Goal: Navigation & Orientation: Understand site structure

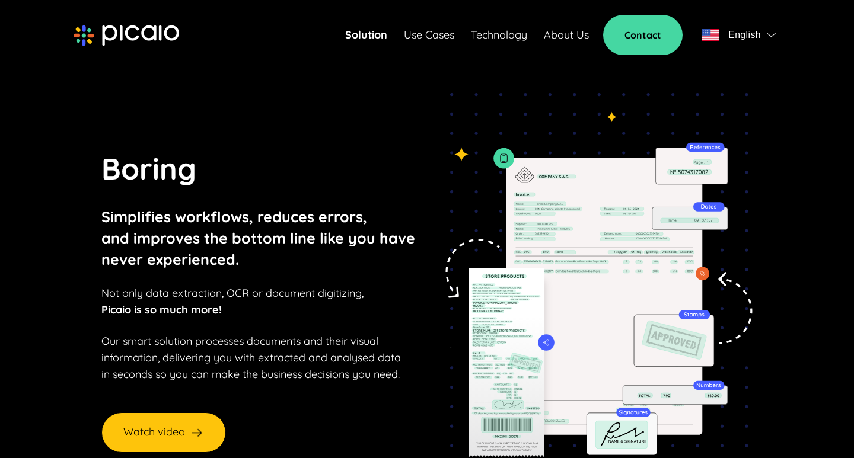
click at [587, 39] on link "About Us" at bounding box center [566, 35] width 45 height 17
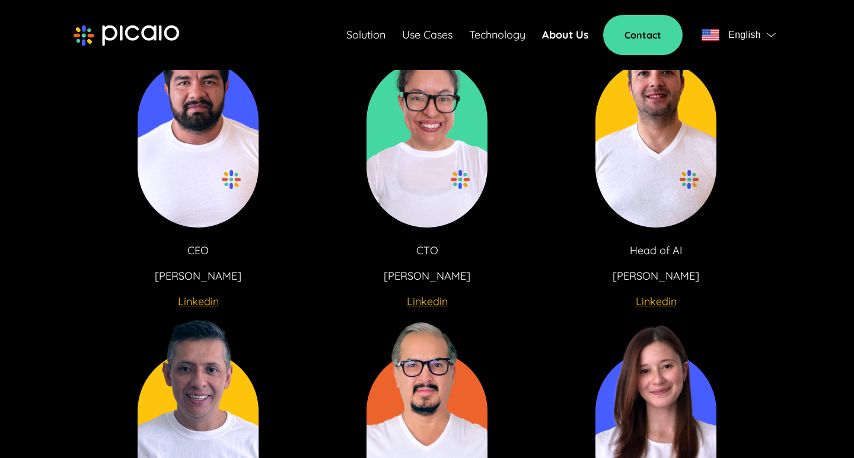
scroll to position [2113, 0]
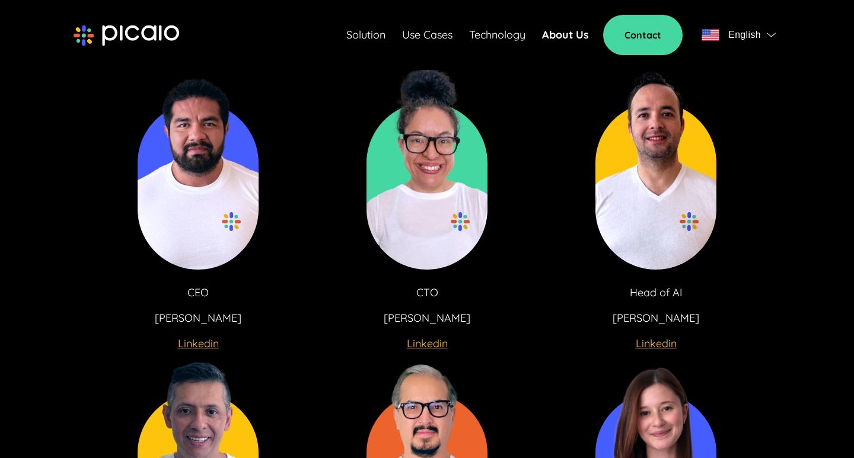
click at [203, 337] on u "Linkedin" at bounding box center [198, 344] width 41 height 14
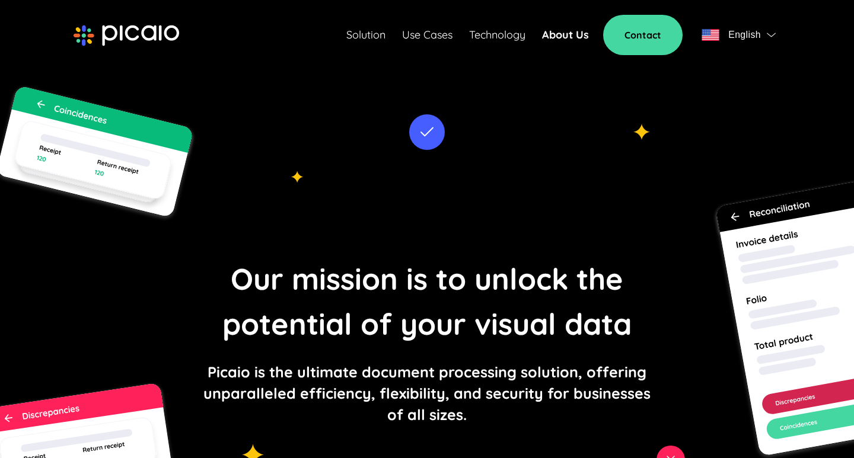
scroll to position [0, 0]
click at [435, 40] on link "Use Cases" at bounding box center [427, 35] width 50 height 17
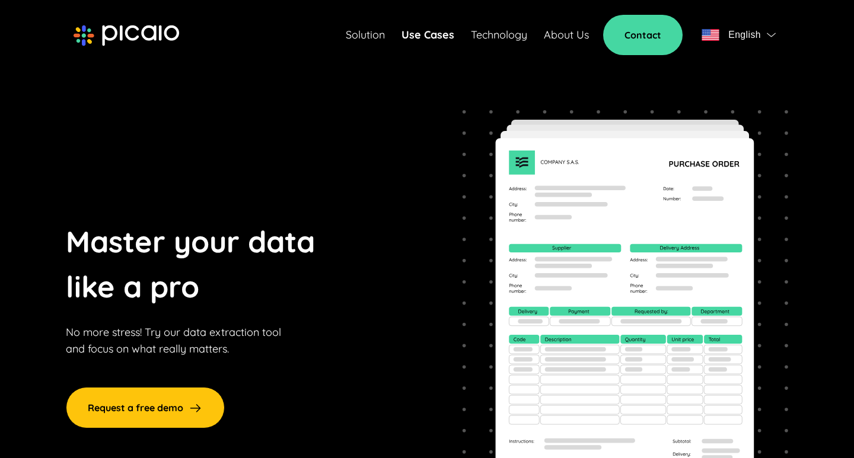
click at [573, 39] on link "About Us" at bounding box center [566, 35] width 45 height 17
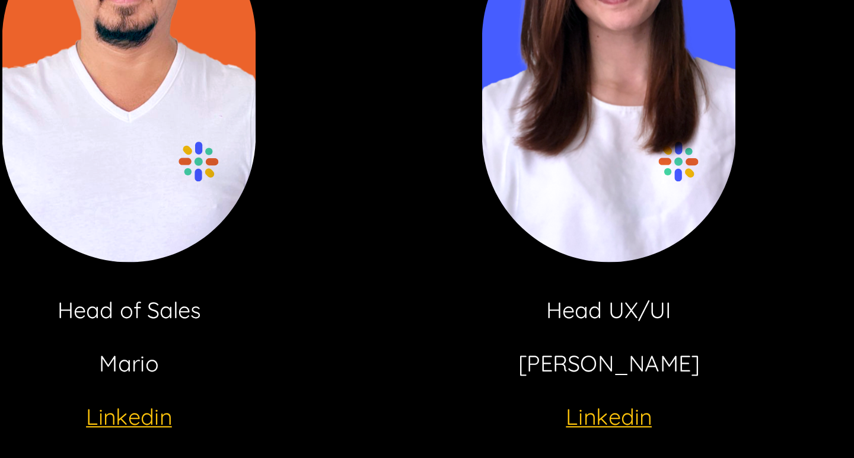
scroll to position [2311, 0]
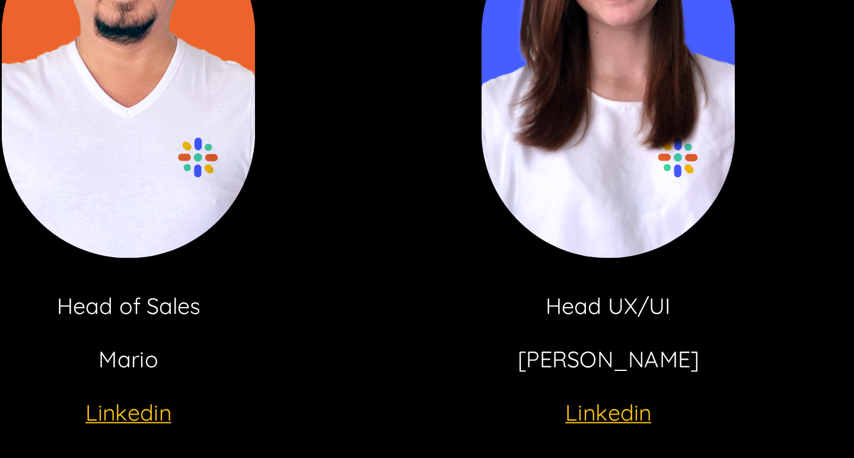
click at [636, 430] on u "Linkedin" at bounding box center [656, 437] width 41 height 14
